Goal: Book appointment/travel/reservation

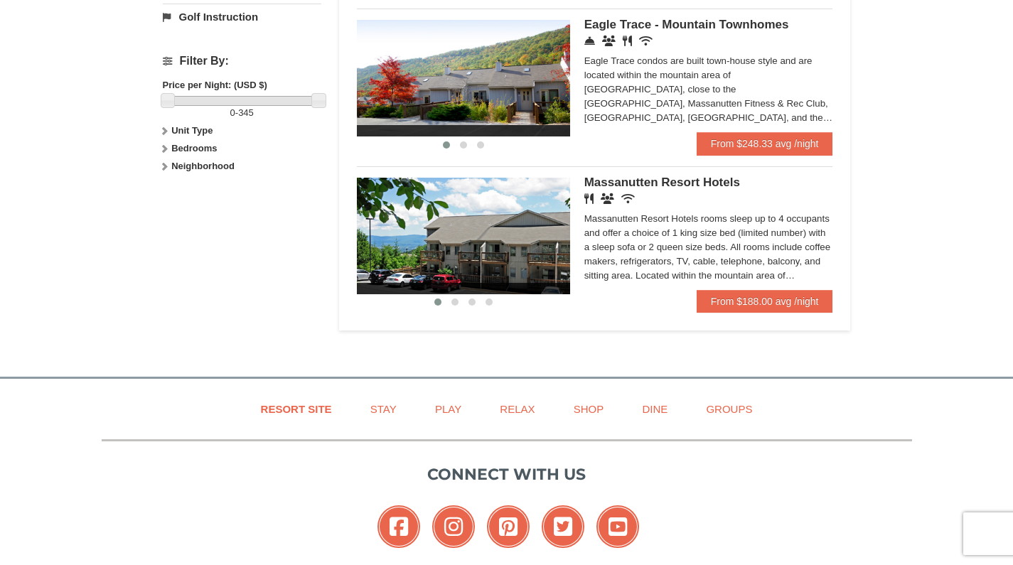
scroll to position [597, 0]
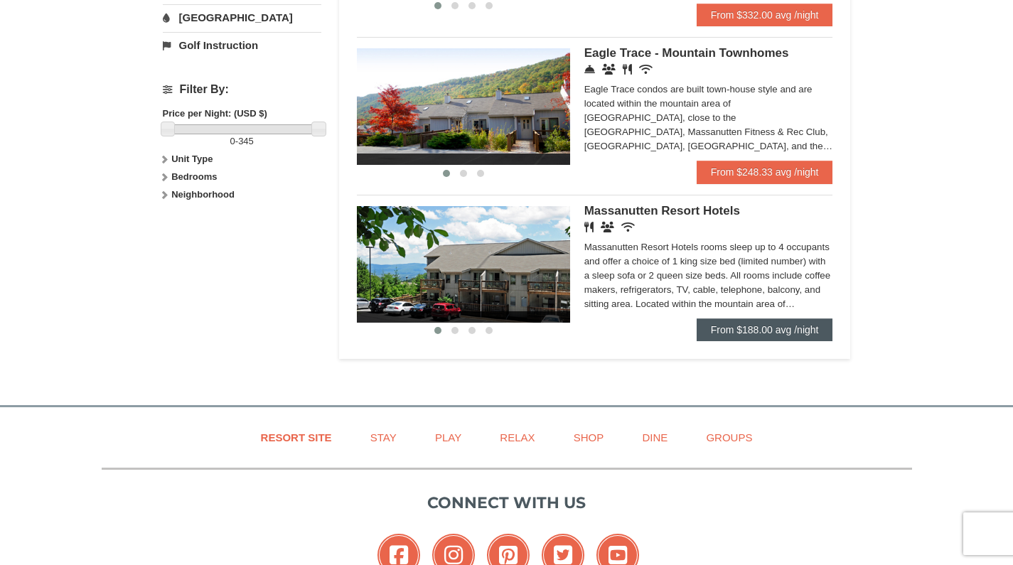
click at [750, 318] on link "From $188.00 avg /night" at bounding box center [764, 329] width 136 height 23
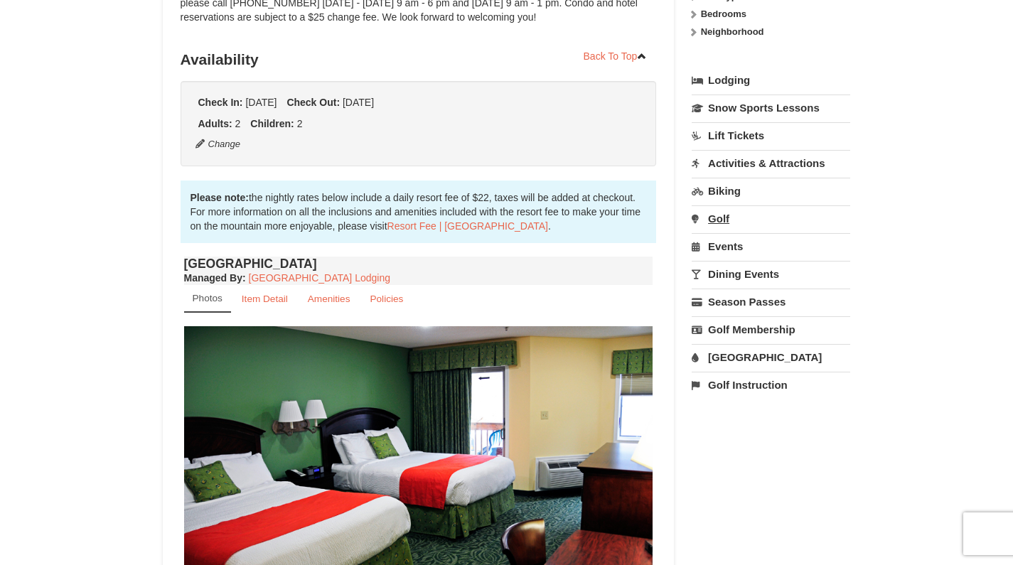
scroll to position [256, 0]
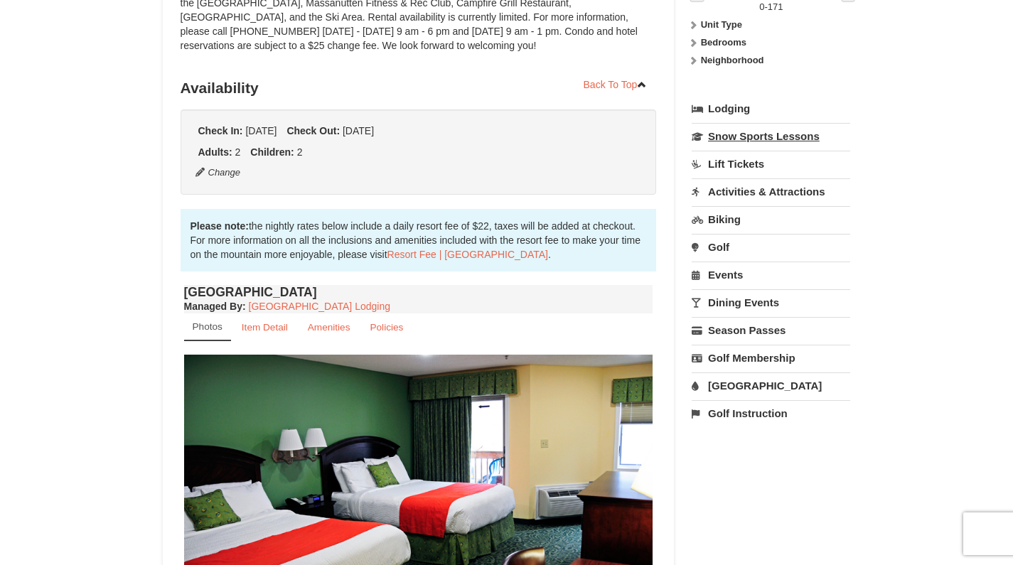
click at [765, 144] on link "Snow Sports Lessons" at bounding box center [770, 136] width 158 height 26
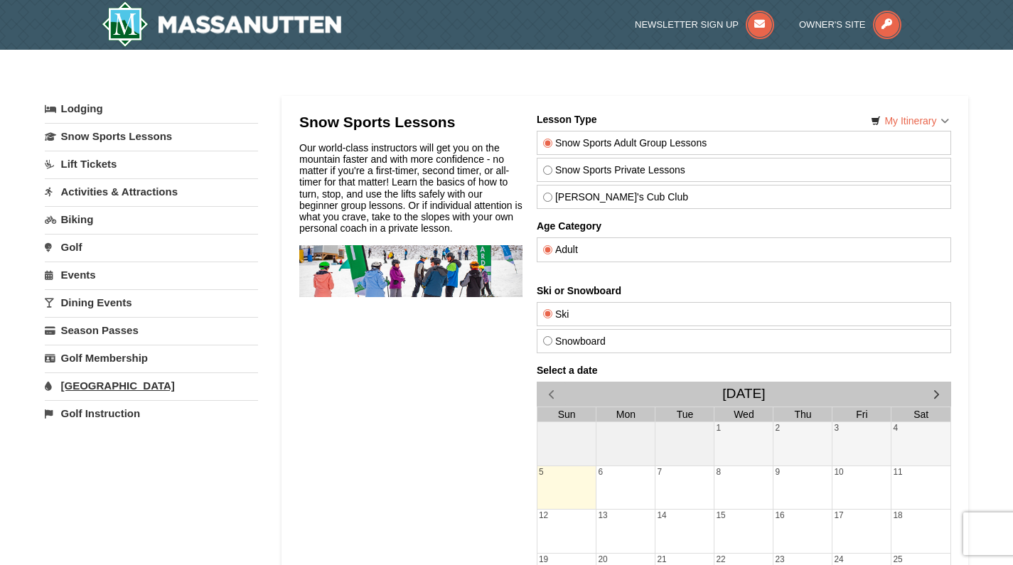
click at [101, 387] on link "[GEOGRAPHIC_DATA]" at bounding box center [151, 385] width 213 height 26
click at [80, 479] on button "Search" at bounding box center [69, 475] width 48 height 20
